Goal: Find specific page/section: Find specific page/section

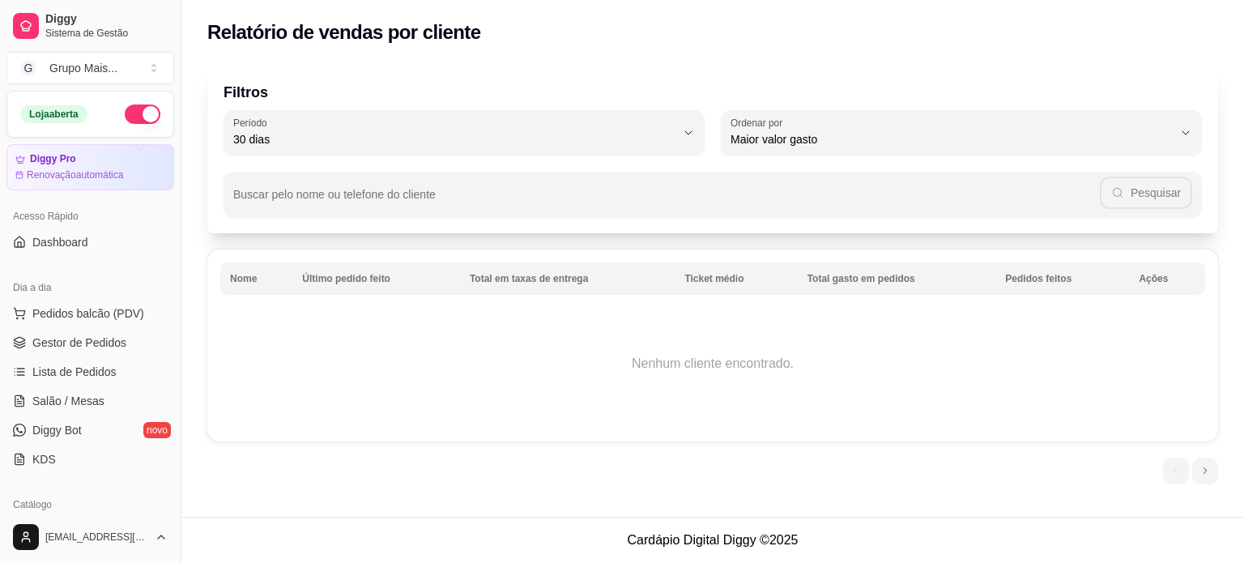
select select "30"
select select "HIGHEST_TOTAL_SPENT_WITH_ORDERS"
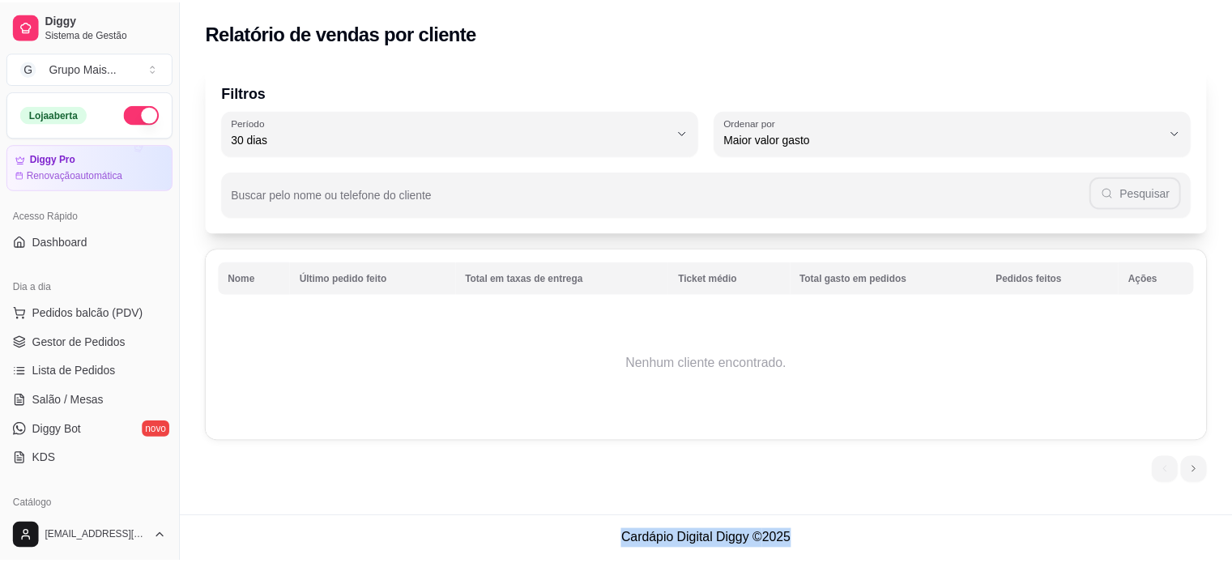
scroll to position [267, 0]
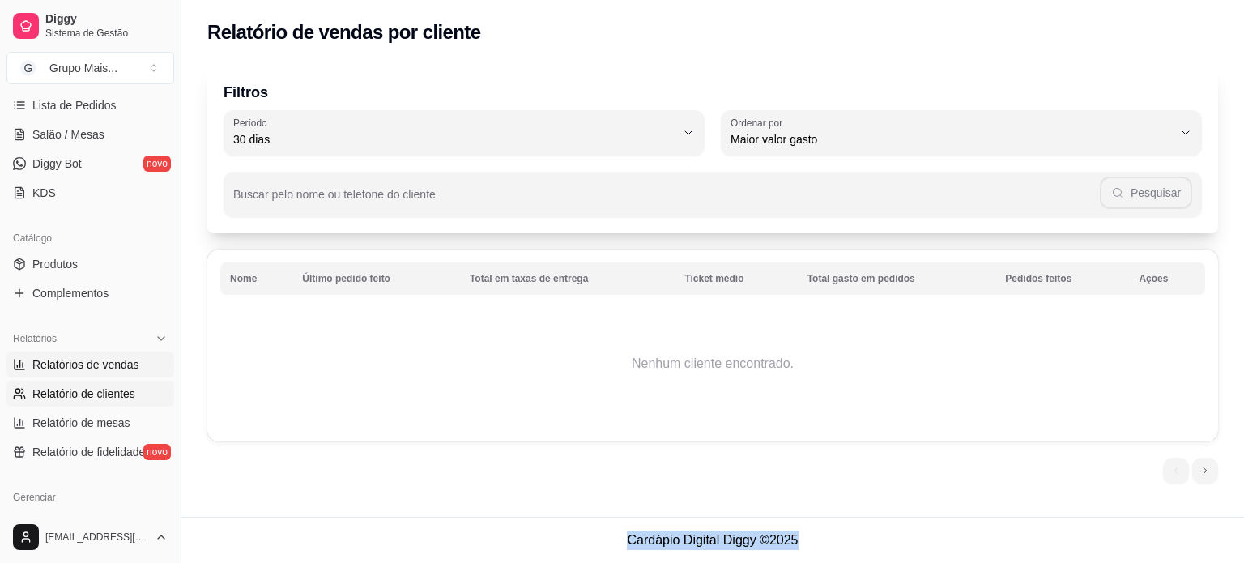
click at [115, 368] on span "Relatórios de vendas" at bounding box center [85, 364] width 107 height 16
select select "ALL"
select select "0"
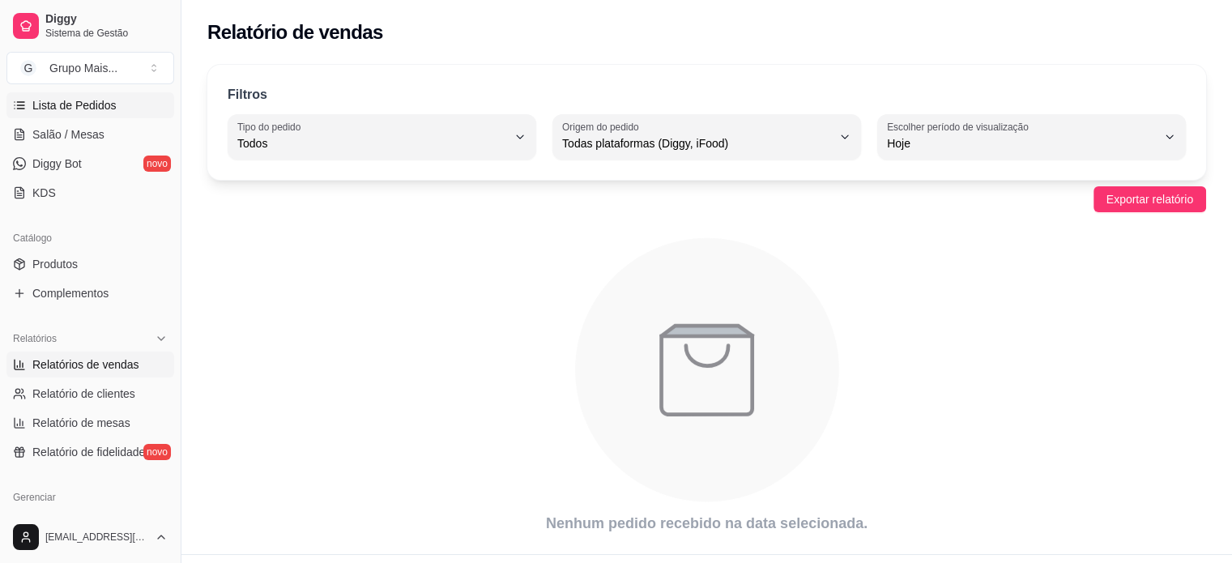
click at [84, 105] on span "Lista de Pedidos" at bounding box center [74, 105] width 84 height 16
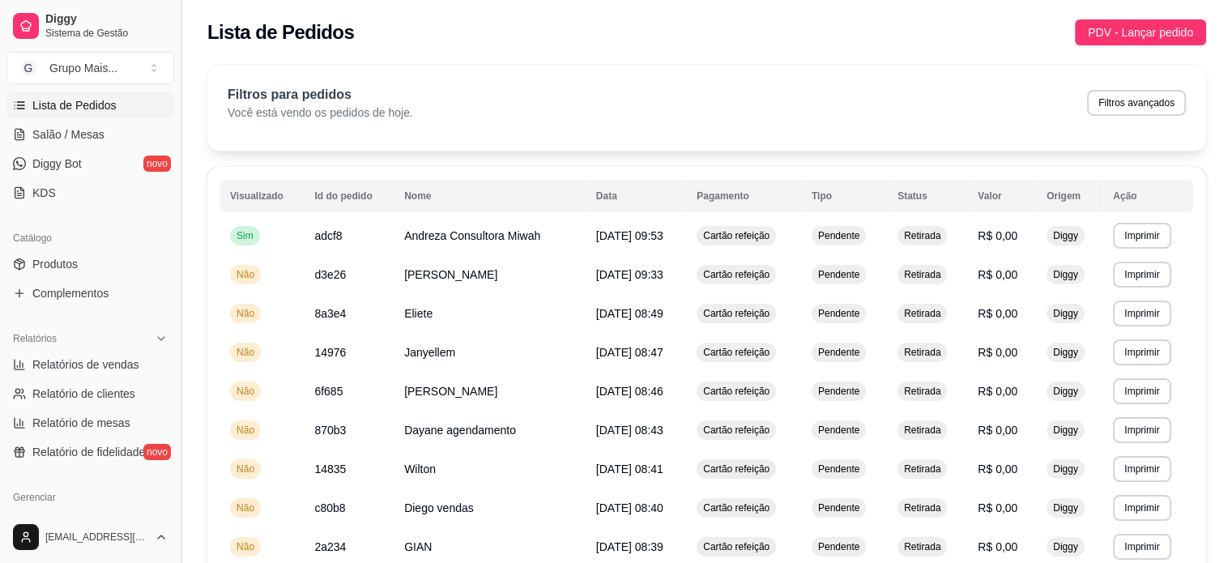
click at [179, 259] on button "Toggle Sidebar" at bounding box center [180, 281] width 13 height 563
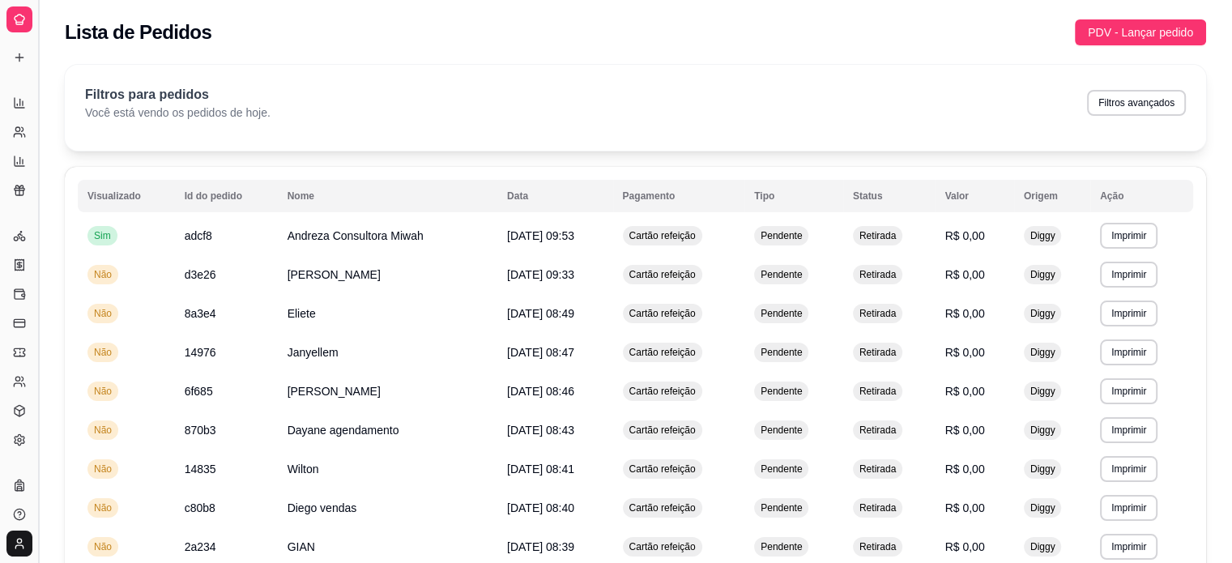
scroll to position [109, 0]
click at [26, 54] on link "Lista de Pedidos" at bounding box center [19, 53] width 26 height 26
drag, startPoint x: 41, startPoint y: 213, endPoint x: 101, endPoint y: 218, distance: 60.1
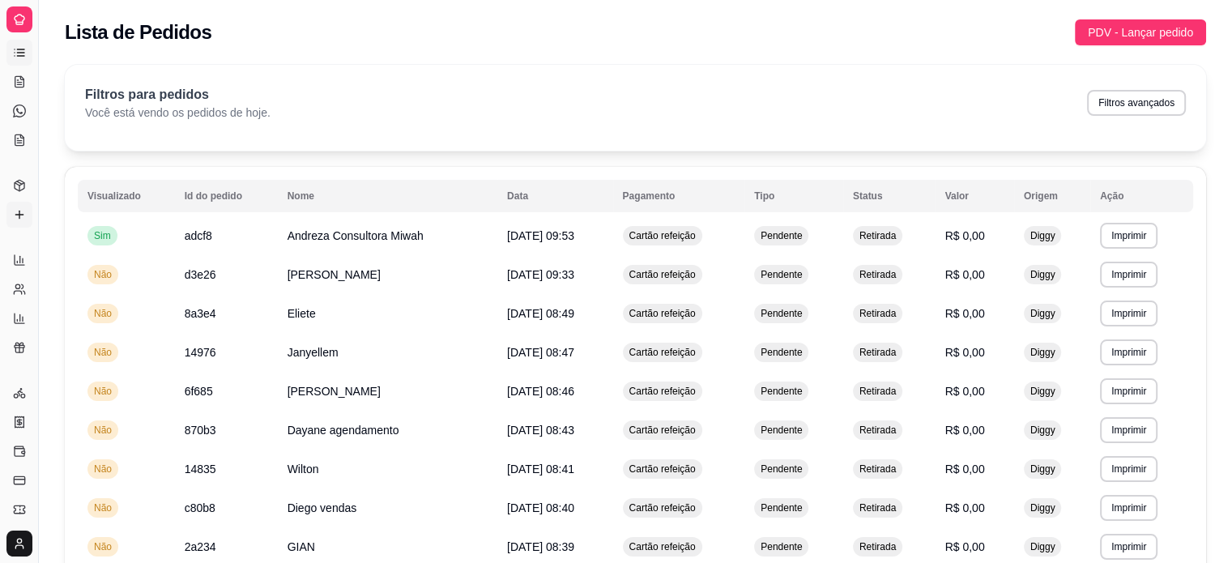
click at [16, 213] on icon at bounding box center [19, 214] width 13 height 13
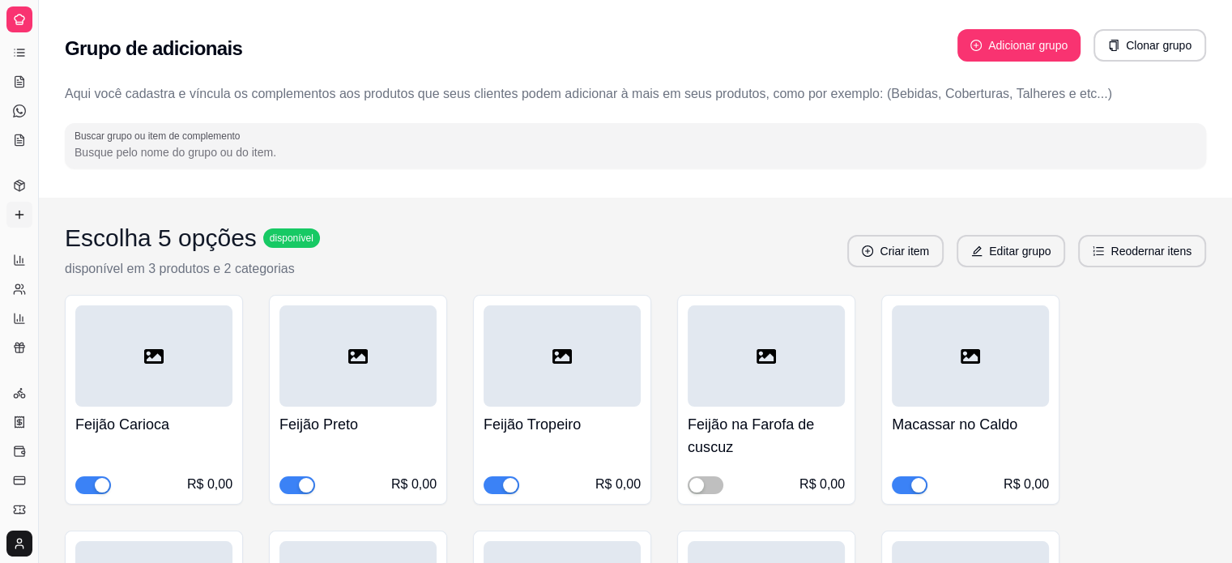
click at [16, 213] on icon at bounding box center [19, 214] width 13 height 13
